Goal: Transaction & Acquisition: Purchase product/service

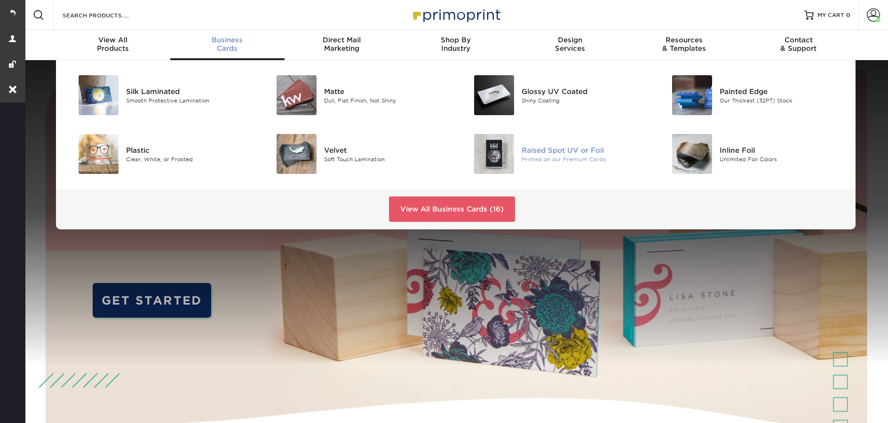
click at [547, 153] on div "Raised Spot UV or Foil" at bounding box center [583, 150] width 125 height 10
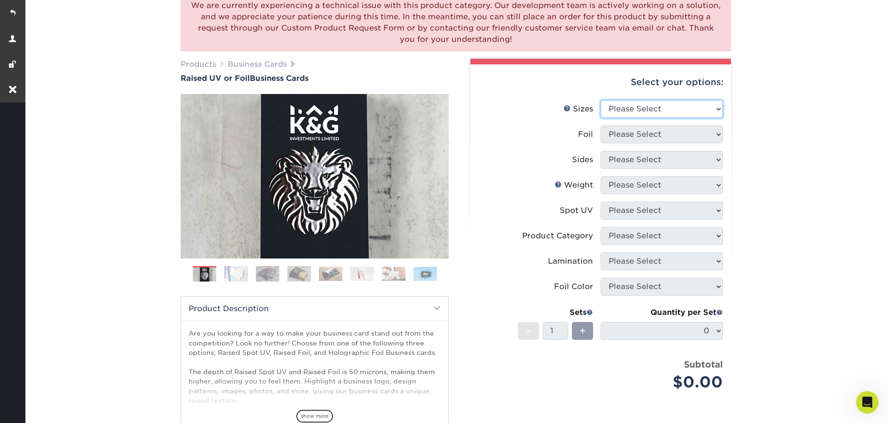
click at [660, 108] on select "Please Select 2" x 3.5" - Standard" at bounding box center [661, 109] width 122 height 18
select select "2.00x3.50"
click at [600, 100] on select "Please Select 2" x 3.5" - Standard" at bounding box center [661, 109] width 122 height 18
click at [648, 135] on select "Please Select No Yes" at bounding box center [661, 135] width 122 height 18
select select "1"
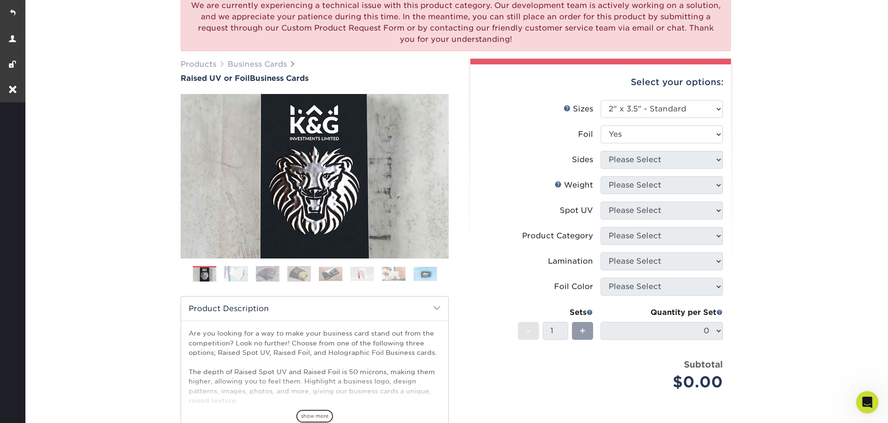
click at [600, 126] on select "Please Select No Yes" at bounding box center [661, 135] width 122 height 18
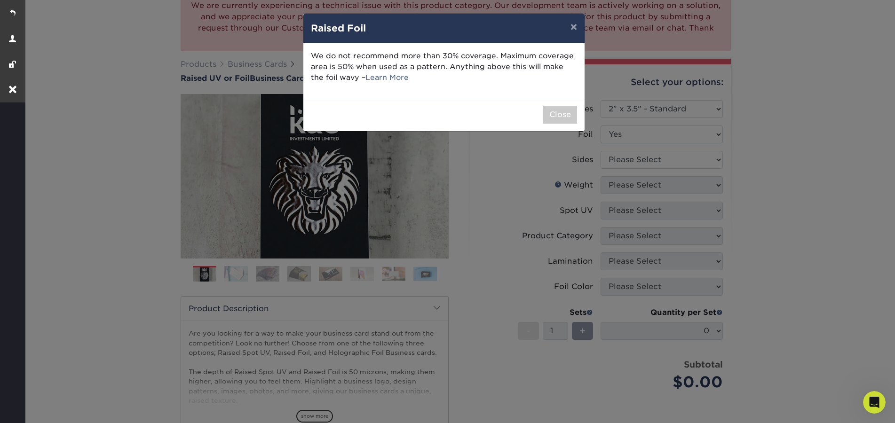
click at [555, 105] on div "Close" at bounding box center [443, 114] width 281 height 33
click at [555, 113] on button "Close" at bounding box center [560, 115] width 34 height 18
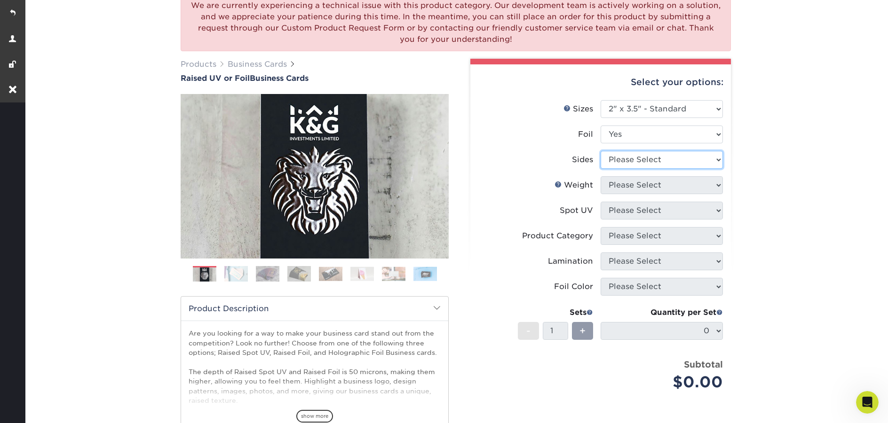
click at [652, 167] on select "Please Select Print Both Sides - Foil Both Sides Print Both Sides - Foil Front …" at bounding box center [661, 160] width 122 height 18
select select "34527644-b4fd-4ffb-9092-1318eefcd9d9"
click at [600, 151] on select "Please Select Print Both Sides - Foil Both Sides Print Both Sides - Foil Front …" at bounding box center [661, 160] width 122 height 18
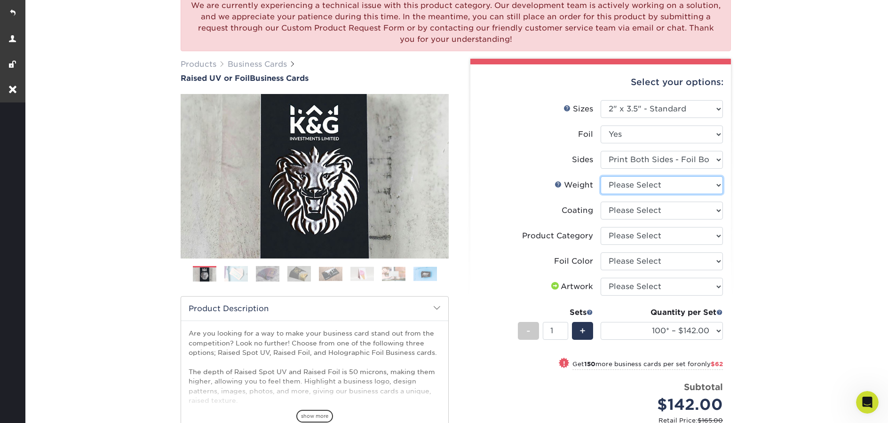
click at [671, 189] on select "Please Select 16PT" at bounding box center [661, 185] width 122 height 18
select select "16PT"
click at [600, 176] on select "Please Select 16PT" at bounding box center [661, 185] width 122 height 18
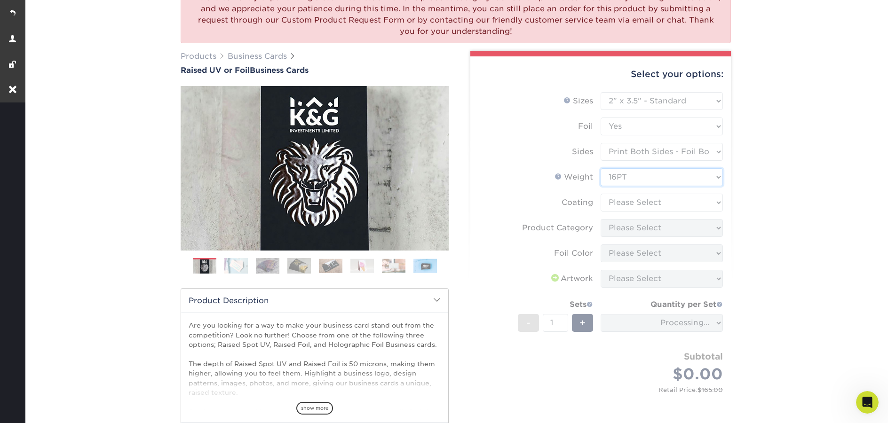
scroll to position [139, 0]
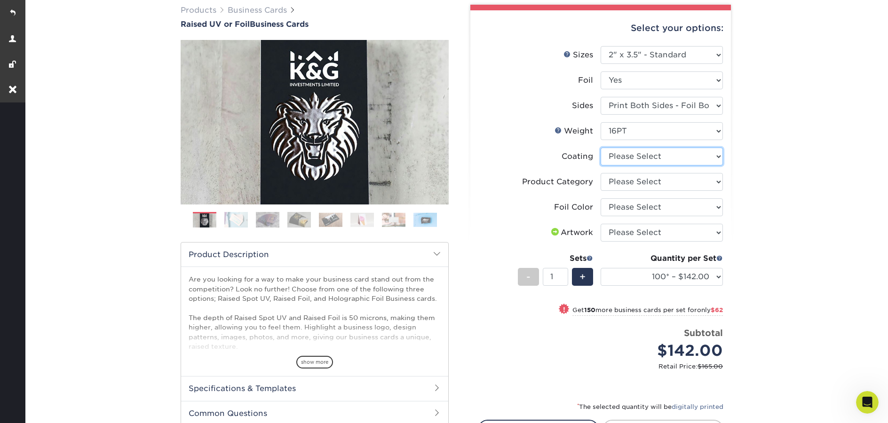
click at [634, 159] on select at bounding box center [661, 157] width 122 height 18
select select "3e7618de-abca-4bda-9f97-8b9129e913d8"
click at [600, 148] on select at bounding box center [661, 157] width 122 height 18
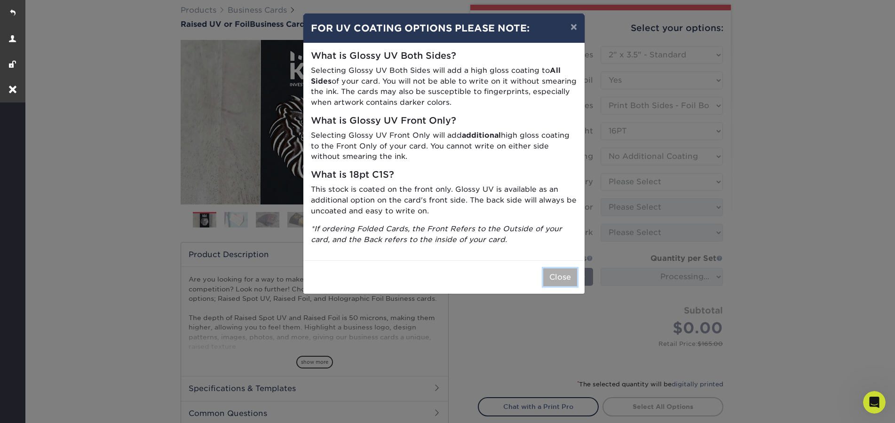
click at [554, 282] on button "Close" at bounding box center [560, 277] width 34 height 18
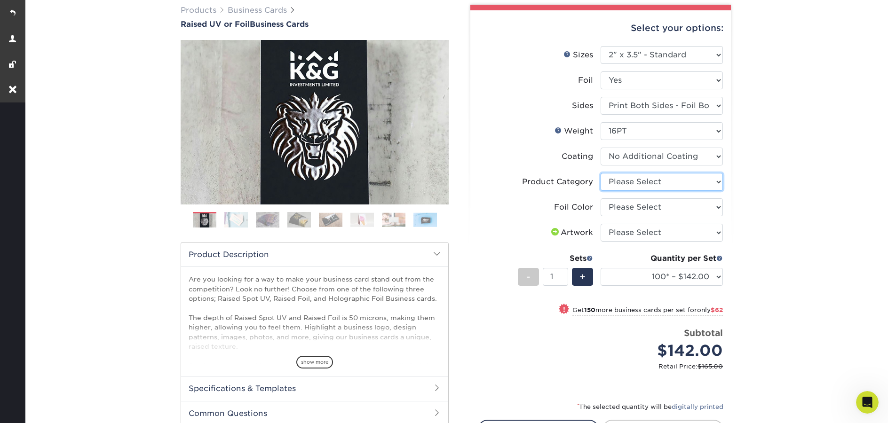
click at [661, 182] on select "Please Select Business Cards" at bounding box center [661, 182] width 122 height 18
select select "3b5148f1-0588-4f88-a218-97bcfdce65c1"
click at [600, 173] on select "Please Select Business Cards" at bounding box center [661, 182] width 122 height 18
click at [651, 210] on select "Please Select Silver Foil Gold Foil Holographic Foil" at bounding box center [661, 207] width 122 height 18
select select "a834dd52-fe06-4ed6-9a86-5bd3c2d02515"
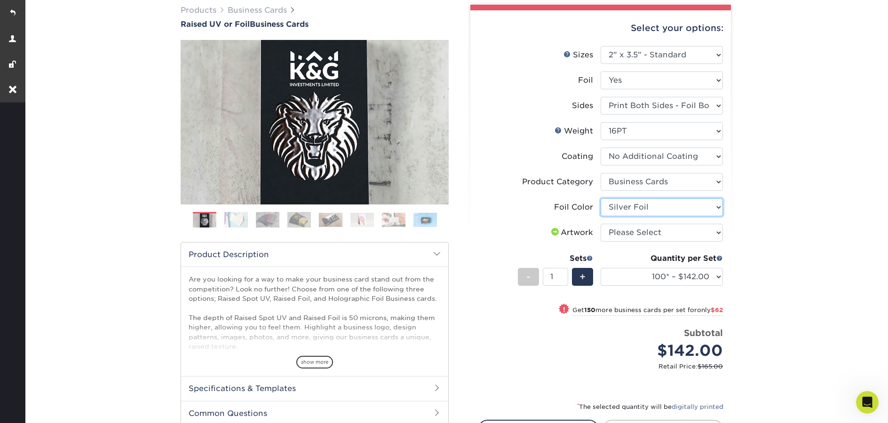
click at [600, 198] on select "Please Select Silver Foil Gold Foil Holographic Foil" at bounding box center [661, 207] width 122 height 18
click at [647, 236] on select "Please Select I will upload files I need a design - $100" at bounding box center [661, 233] width 122 height 18
select select "upload"
click at [600, 224] on select "Please Select I will upload files I need a design - $100" at bounding box center [661, 233] width 122 height 18
click at [686, 278] on select "100* – $142.00 250* – $204.00 500* – $275.00" at bounding box center [661, 277] width 122 height 18
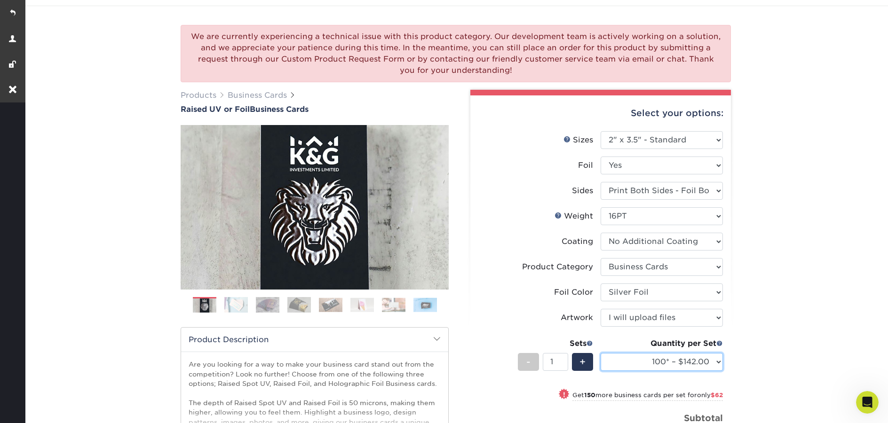
scroll to position [47, 0]
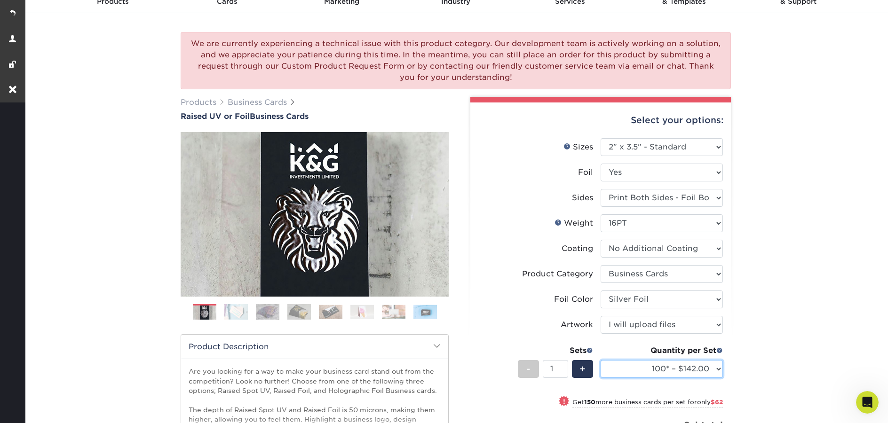
select select "100* – $142.00"
click at [636, 175] on select "Please Select No Yes" at bounding box center [661, 173] width 122 height 18
select select "0"
click at [600, 164] on select "Please Select No Yes" at bounding box center [661, 173] width 122 height 18
select select "-1"
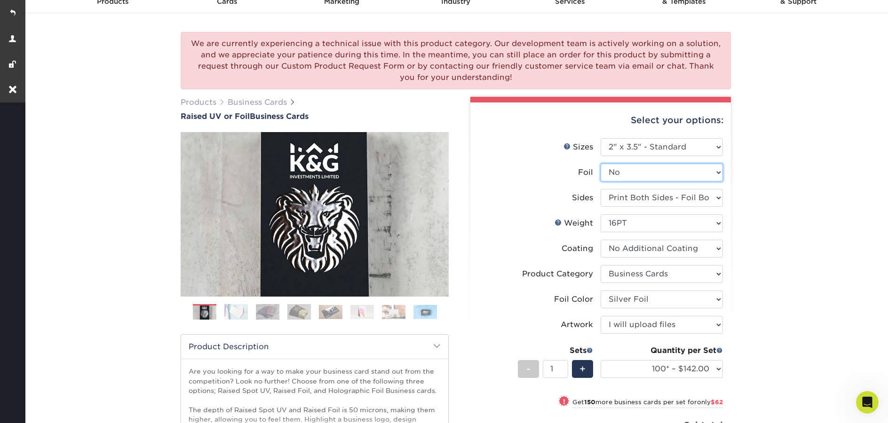
select select "-1"
select select
select select "-1"
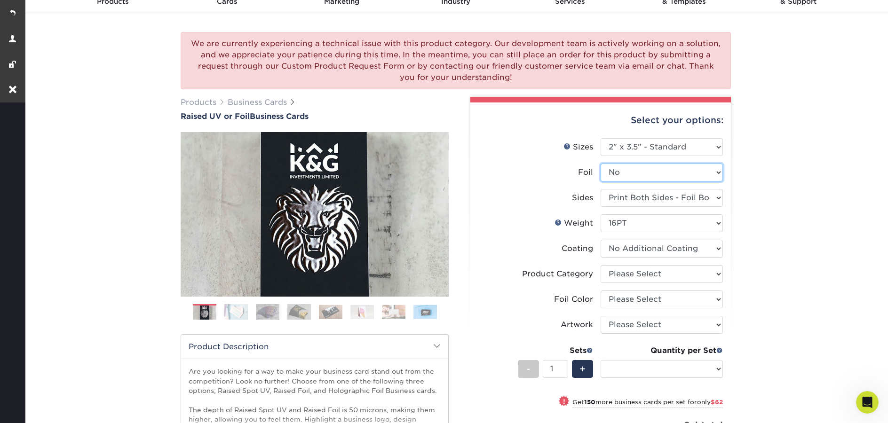
select select "-1"
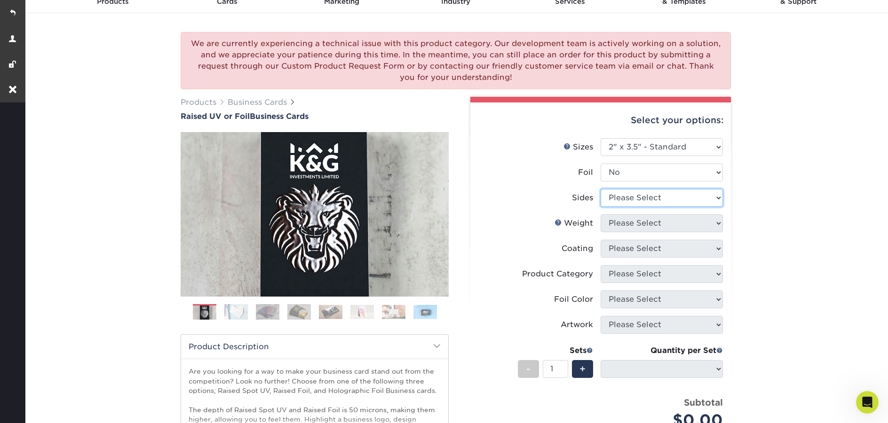
click at [634, 202] on select "Please Select Print Both Sides Print Front Only" at bounding box center [661, 198] width 122 height 18
select select "13abbda7-1d64-4f25-8bb2-c179b224825d"
click at [600, 189] on select "Please Select Print Both Sides Print Front Only" at bounding box center [661, 198] width 122 height 18
select select
click at [639, 227] on select "Please Select 16PT" at bounding box center [661, 223] width 122 height 18
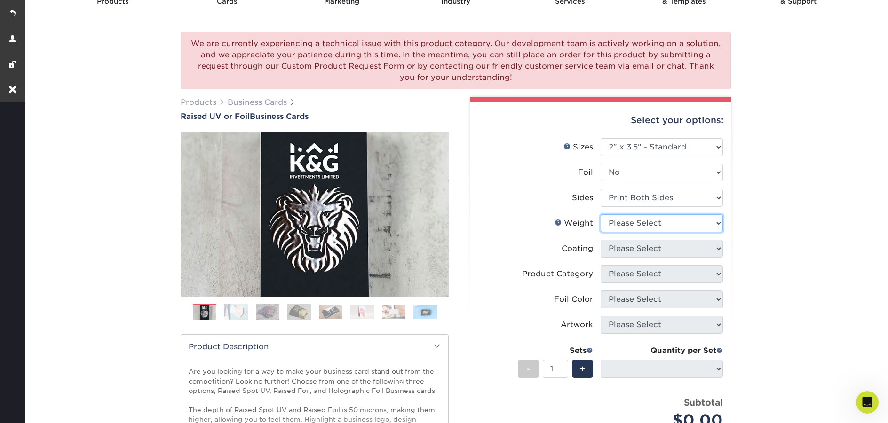
select select "16PT"
click at [600, 214] on select "Please Select 16PT" at bounding box center [661, 223] width 122 height 18
select select
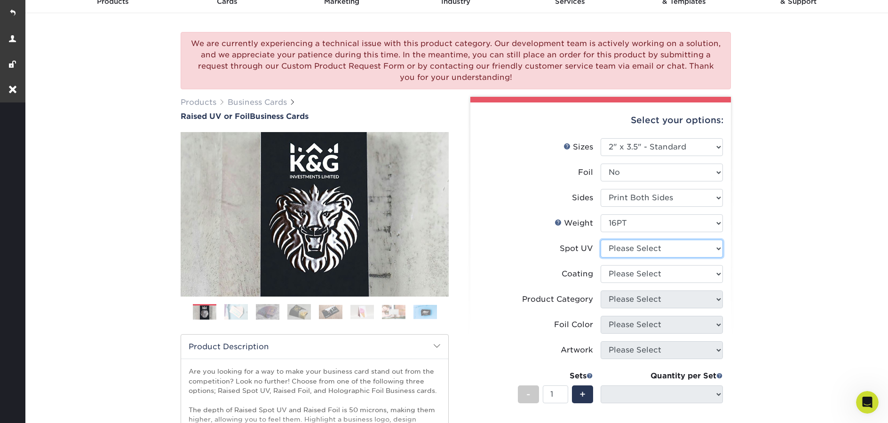
click at [633, 251] on select "Please Select No Spot UV Front Only" at bounding box center [661, 249] width 122 height 18
click at [668, 253] on select "Please Select No Spot UV Front Only" at bounding box center [661, 249] width 122 height 18
click at [655, 248] on select "Please Select No Spot UV Front Only" at bounding box center [661, 249] width 122 height 18
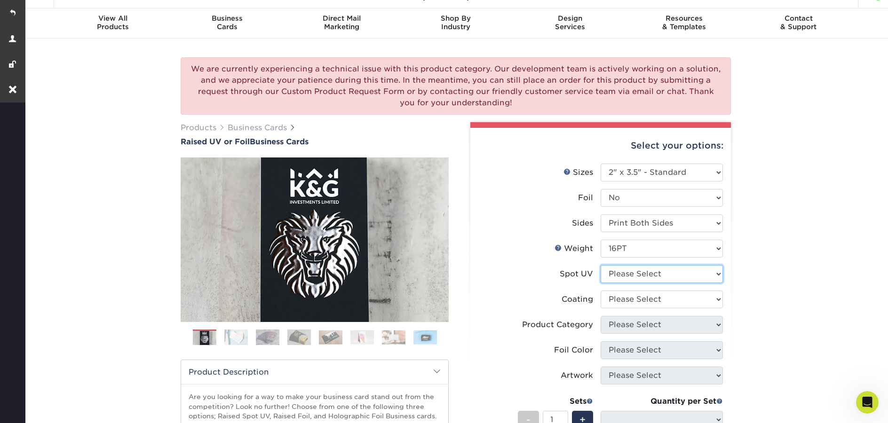
scroll to position [0, 0]
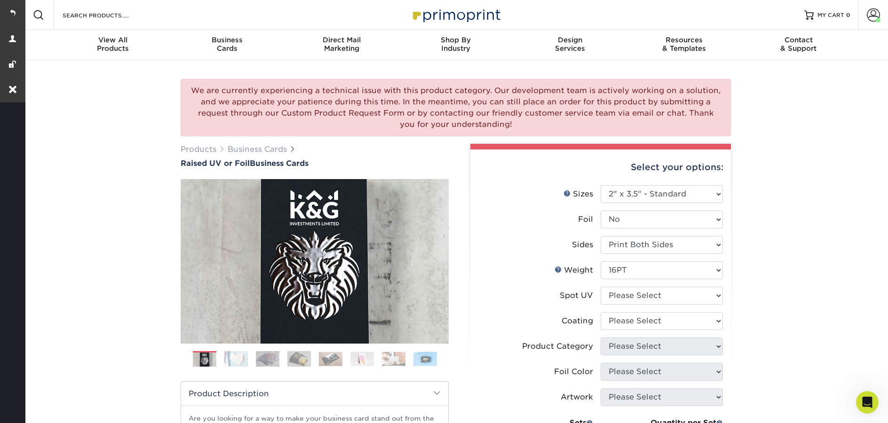
click at [460, 18] on img at bounding box center [456, 15] width 94 height 20
